Goal: Information Seeking & Learning: Compare options

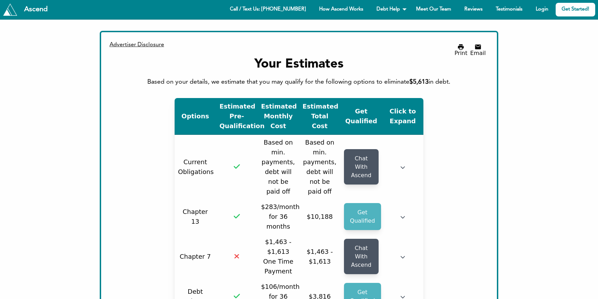
click at [341, 66] on div "Your Estimates" at bounding box center [298, 64] width 373 height 14
click at [324, 64] on div "Your Estimates" at bounding box center [298, 64] width 373 height 14
drag, startPoint x: 324, startPoint y: 64, endPoint x: 356, endPoint y: 62, distance: 32.6
click at [324, 64] on div "Your Estimates" at bounding box center [298, 64] width 373 height 14
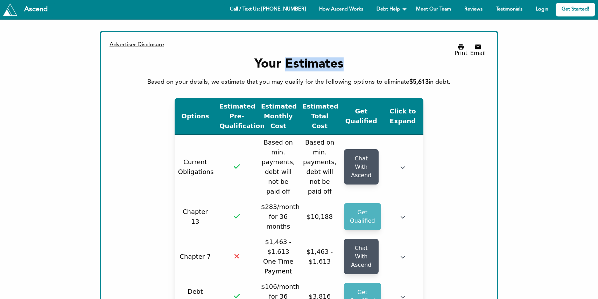
click at [357, 62] on div "Your Estimates" at bounding box center [298, 64] width 373 height 14
click at [376, 114] on th "Get Qualified" at bounding box center [361, 116] width 42 height 37
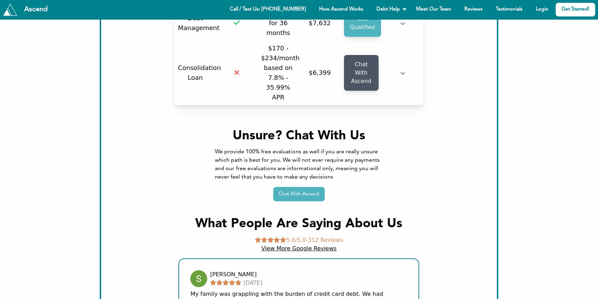
scroll to position [349, 0]
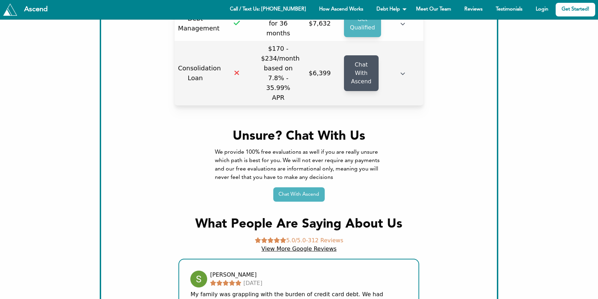
click at [405, 65] on td at bounding box center [403, 73] width 42 height 64
click at [402, 71] on icon "button" at bounding box center [402, 73] width 5 height 5
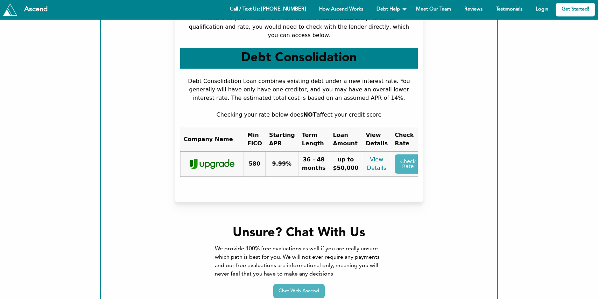
scroll to position [561, 0]
